Goal: Complete application form

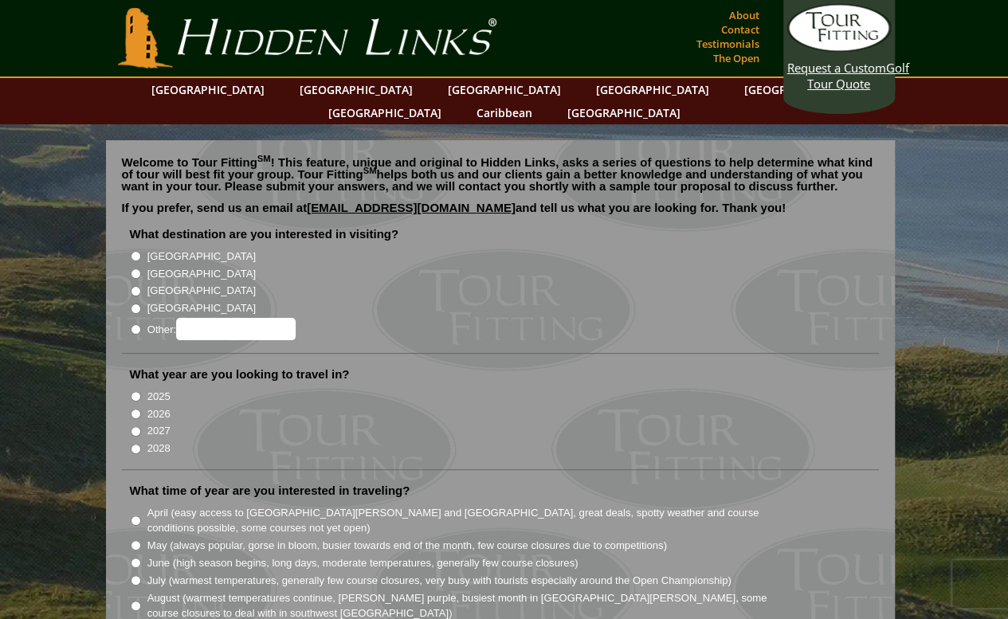
click at [135, 251] on input "[GEOGRAPHIC_DATA]" at bounding box center [136, 256] width 10 height 10
radio input "true"
click at [135, 409] on input "2026" at bounding box center [136, 414] width 10 height 10
radio input "true"
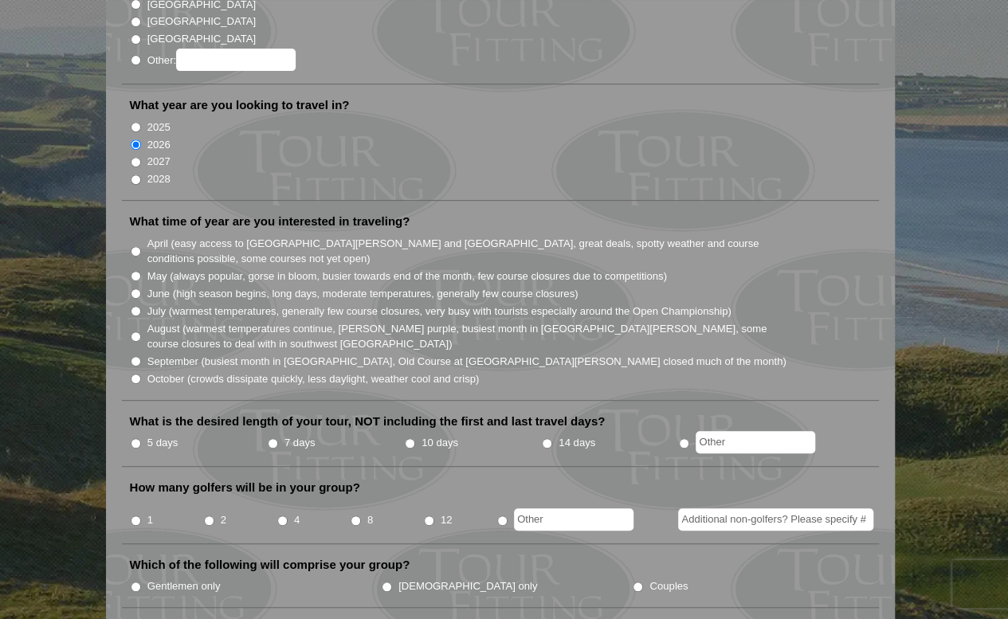
scroll to position [319, 0]
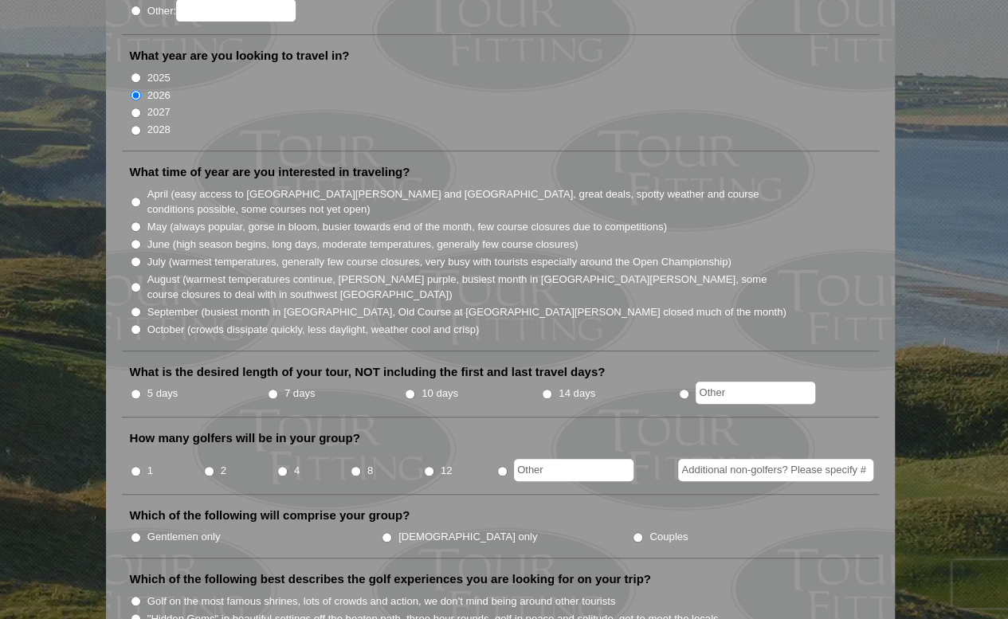
click at [136, 239] on input "June (high season begins, long days, moderate temperatures, generally few cours…" at bounding box center [136, 244] width 10 height 10
radio input "true"
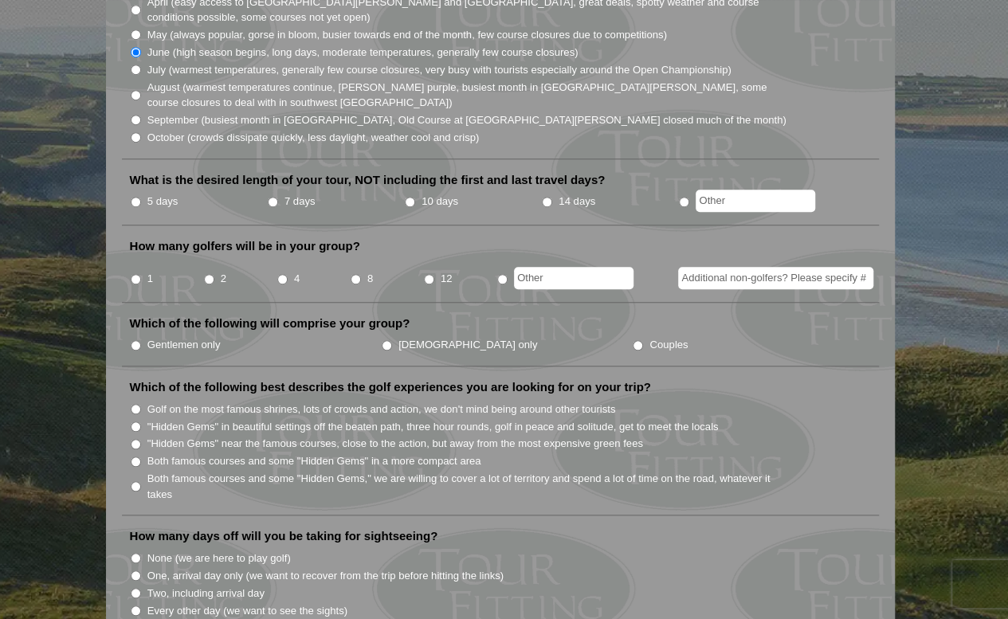
scroll to position [558, 0]
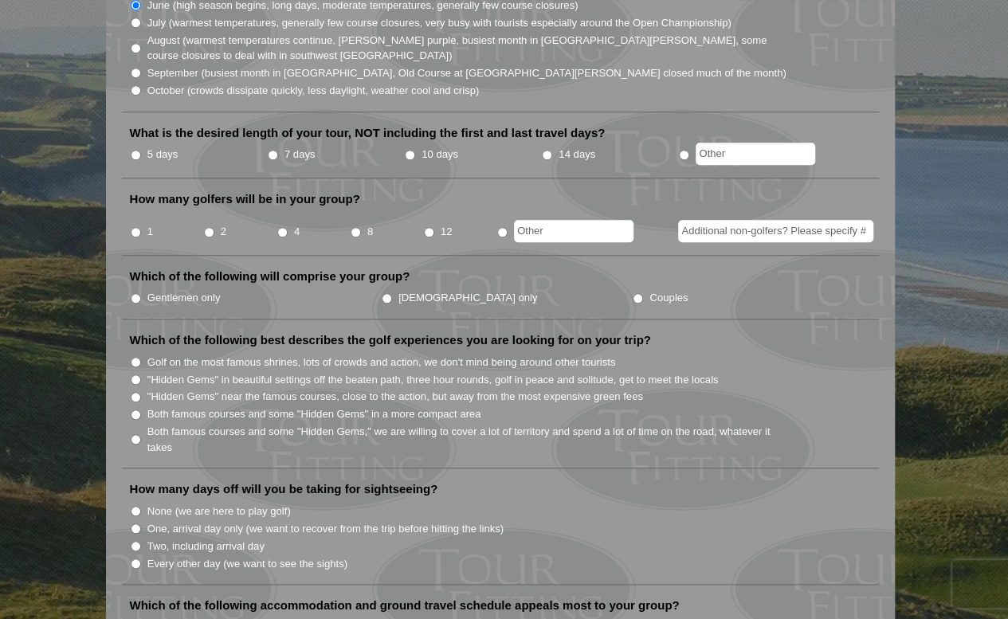
click at [271, 150] on input "7 days" at bounding box center [273, 155] width 10 height 10
radio input "true"
click at [279, 227] on input "4" at bounding box center [282, 232] width 10 height 10
radio input "true"
click at [633, 293] on input "Couples" at bounding box center [638, 298] width 10 height 10
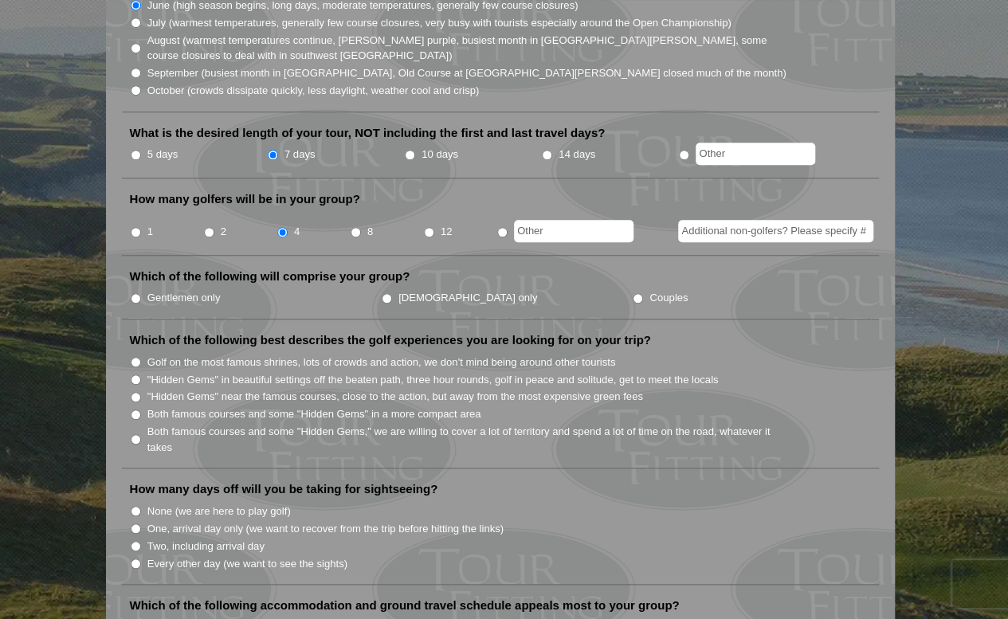
radio input "true"
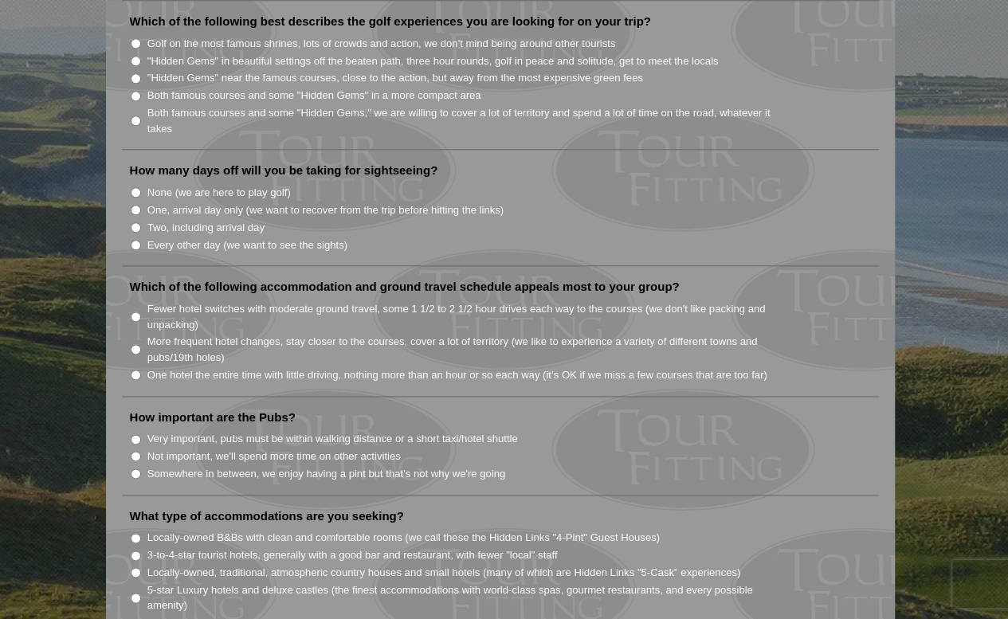
scroll to position [797, 0]
